Goal: Task Accomplishment & Management: Complete application form

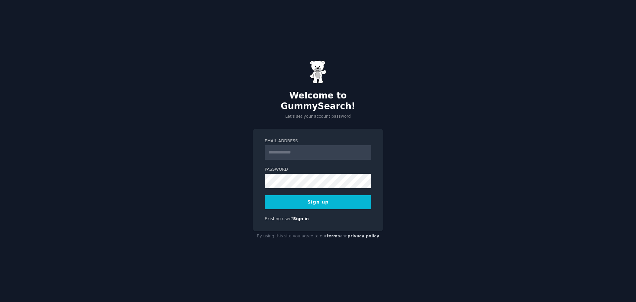
click at [301, 146] on input "Email Address" at bounding box center [318, 152] width 107 height 15
click at [323, 196] on button "Sign up" at bounding box center [318, 202] width 107 height 14
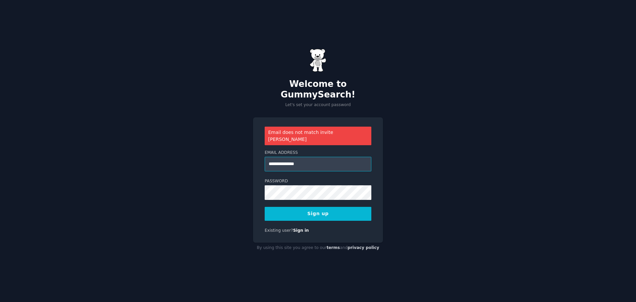
drag, startPoint x: 282, startPoint y: 157, endPoint x: 249, endPoint y: 158, distance: 33.5
click at [249, 158] on div "**********" at bounding box center [318, 151] width 636 height 302
type input "**********"
click at [312, 207] on button "Sign up" at bounding box center [318, 214] width 107 height 14
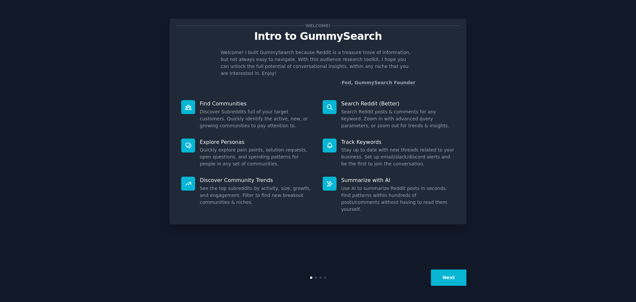
click at [449, 275] on button "Next" at bounding box center [448, 277] width 35 height 16
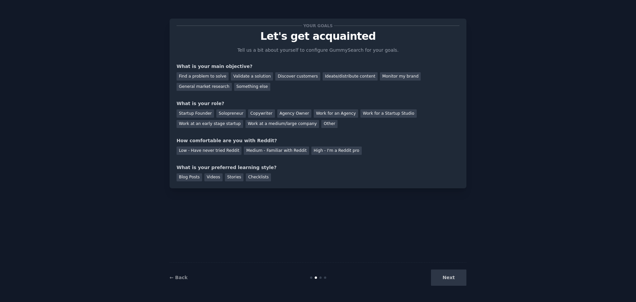
click at [443, 274] on div "Next" at bounding box center [417, 277] width 99 height 16
click at [455, 280] on div "Next" at bounding box center [417, 277] width 99 height 16
click at [454, 277] on div "Next" at bounding box center [417, 277] width 99 height 16
click at [455, 277] on div "Next" at bounding box center [417, 277] width 99 height 16
click at [255, 184] on div "Your goals Let's get acquainted Tell us a bit about yourself to configure Gummy…" at bounding box center [318, 104] width 297 height 170
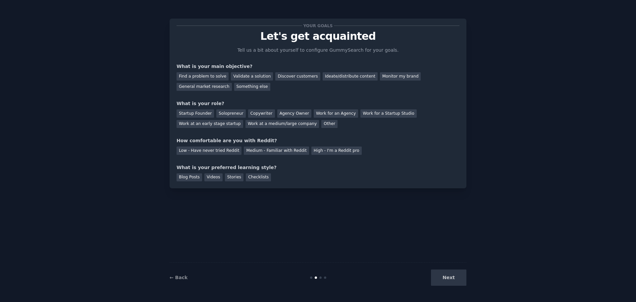
drag, startPoint x: 261, startPoint y: 180, endPoint x: 404, endPoint y: 212, distance: 146.9
click at [277, 182] on div "Your goals Let's get acquainted Tell us a bit about yourself to configure Gummy…" at bounding box center [318, 104] width 297 height 170
click at [454, 279] on div "Next" at bounding box center [417, 277] width 99 height 16
drag, startPoint x: 256, startPoint y: 174, endPoint x: 371, endPoint y: 226, distance: 126.2
click at [257, 175] on div "Checklists" at bounding box center [258, 177] width 25 height 8
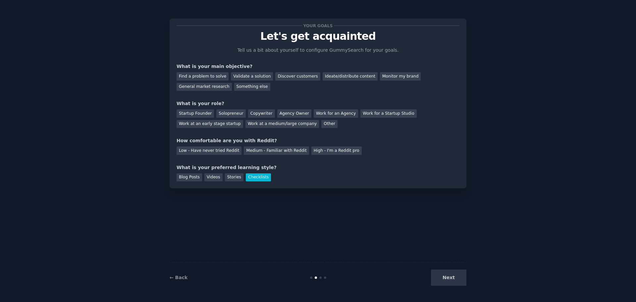
drag, startPoint x: 452, startPoint y: 269, endPoint x: 452, endPoint y: 273, distance: 4.7
click at [452, 269] on div "← Back Next" at bounding box center [318, 277] width 297 height 30
click at [453, 275] on div "Next" at bounding box center [417, 277] width 99 height 16
drag, startPoint x: 452, startPoint y: 279, endPoint x: 395, endPoint y: 268, distance: 57.7
click at [451, 278] on div "Next" at bounding box center [417, 277] width 99 height 16
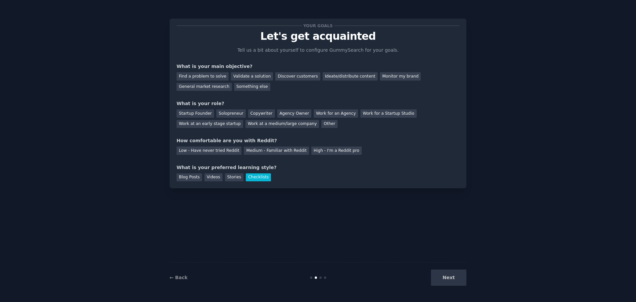
drag, startPoint x: 392, startPoint y: 138, endPoint x: 317, endPoint y: 125, distance: 76.3
click at [317, 125] on div "Your goals Let's get acquainted Tell us a bit about yourself to configure Gummy…" at bounding box center [318, 104] width 283 height 156
drag, startPoint x: 289, startPoint y: 81, endPoint x: 291, endPoint y: 75, distance: 6.3
click at [289, 81] on div "Find a problem to solve Validate a solution Discover customers Ideate/distribut…" at bounding box center [318, 80] width 283 height 21
click at [291, 75] on div "Discover customers" at bounding box center [297, 76] width 45 height 8
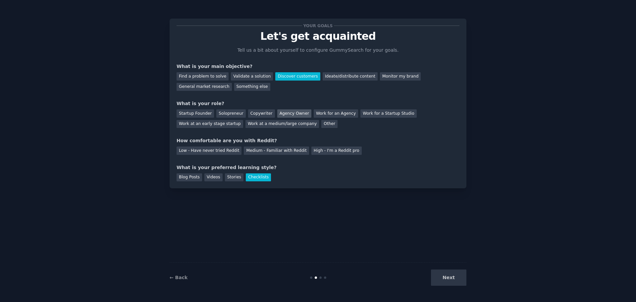
drag, startPoint x: 285, startPoint y: 120, endPoint x: 284, endPoint y: 112, distance: 8.3
click at [286, 120] on div "Startup Founder Solopreneur Copywriter Agency Owner Work for an Agency Work for…" at bounding box center [318, 117] width 283 height 21
click at [284, 112] on div "Agency Owner" at bounding box center [294, 113] width 34 height 8
click at [276, 148] on div "Medium - Familiar with Reddit" at bounding box center [276, 151] width 65 height 8
click at [458, 280] on button "Next" at bounding box center [448, 277] width 35 height 16
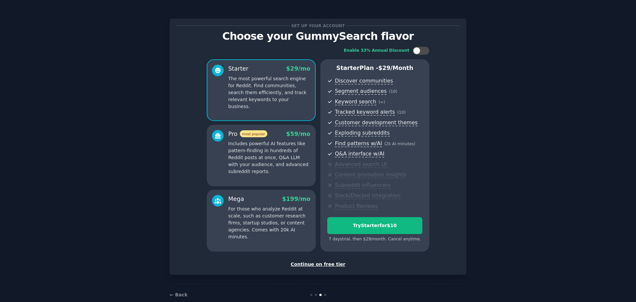
click at [316, 266] on div "Continue on free tier" at bounding box center [318, 264] width 283 height 7
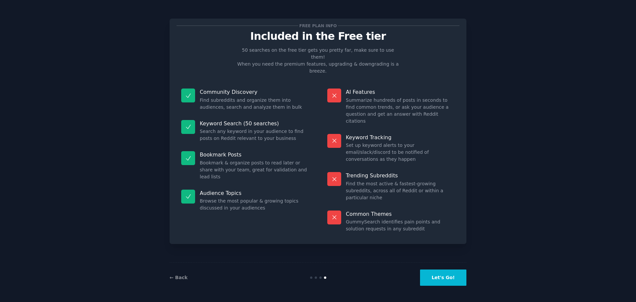
click at [444, 273] on button "Let's Go!" at bounding box center [443, 277] width 46 height 16
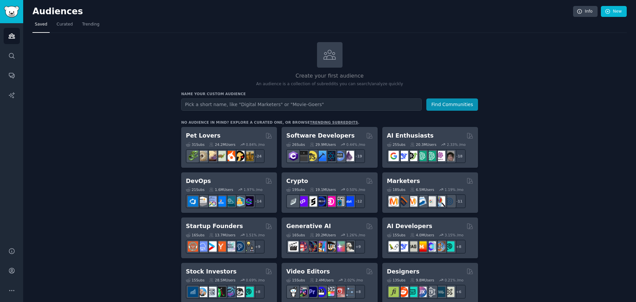
click at [257, 105] on input "text" at bounding box center [301, 104] width 241 height 12
type input "Atari"
click at [439, 102] on button "Find Communities" at bounding box center [453, 104] width 52 height 12
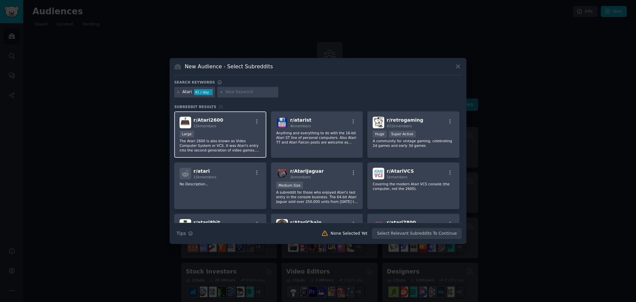
click at [222, 136] on div "Large" at bounding box center [221, 135] width 82 height 8
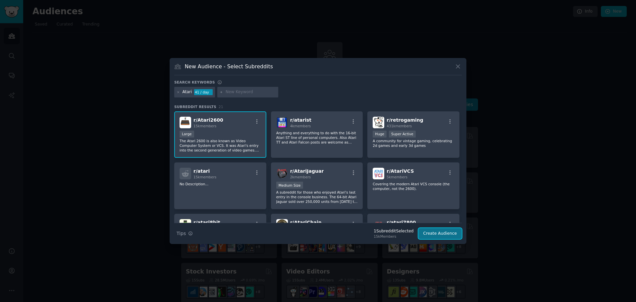
click at [438, 229] on button "Create Audience" at bounding box center [441, 233] width 44 height 11
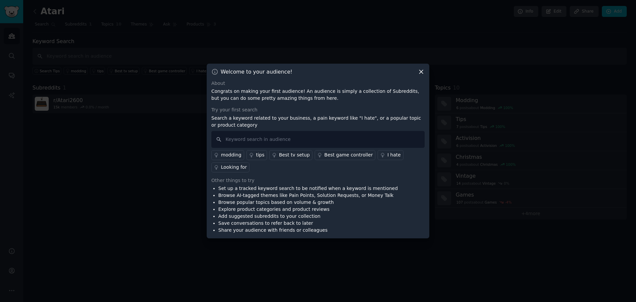
click at [232, 154] on div "modding" at bounding box center [231, 154] width 21 height 7
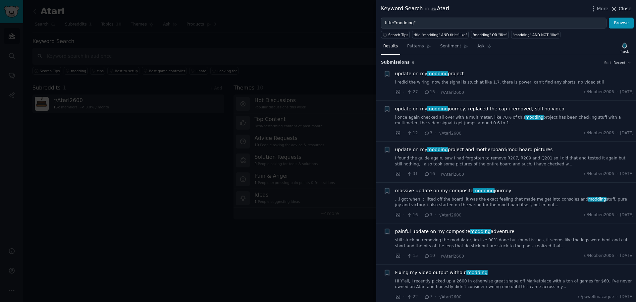
click at [616, 9] on icon at bounding box center [615, 9] width 4 height 4
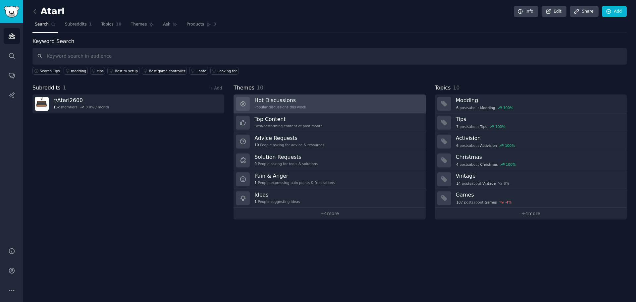
click at [273, 102] on h3 "Hot Discussions" at bounding box center [281, 100] width 52 height 7
